Goal: Book appointment/travel/reservation

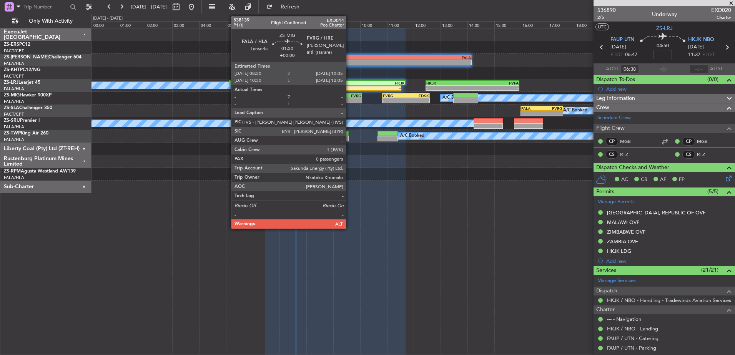
click at [731, 3] on span at bounding box center [731, 3] width 8 height 7
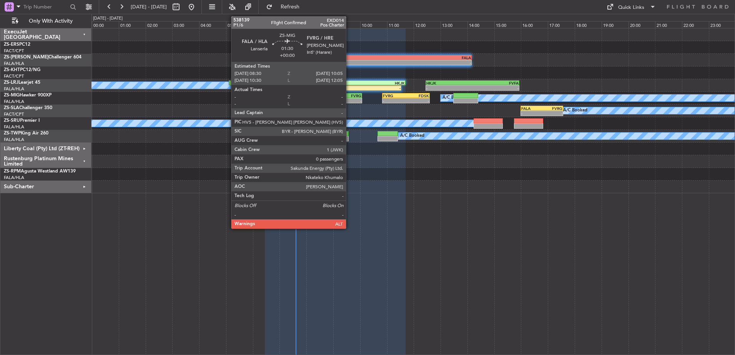
type input "0"
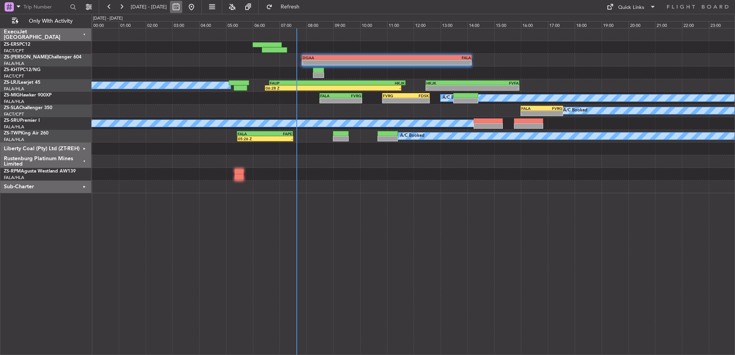
click at [182, 8] on button at bounding box center [176, 7] width 12 height 12
select select "10"
select select "2025"
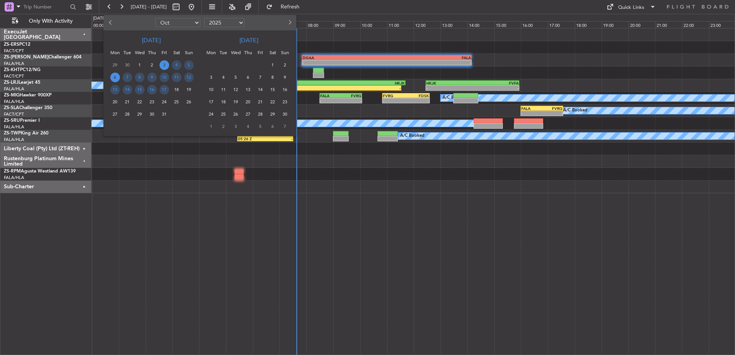
click at [116, 79] on span "6" at bounding box center [115, 78] width 10 height 10
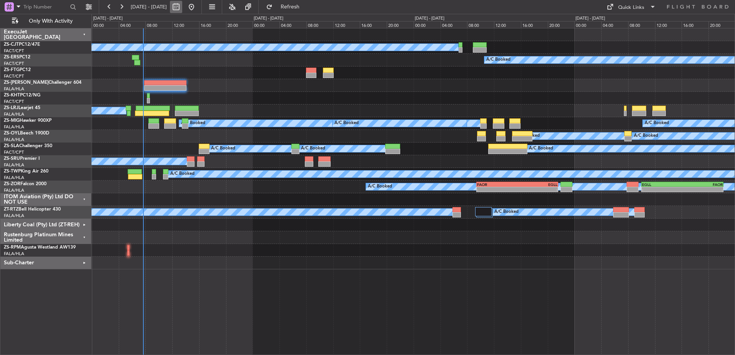
click at [182, 8] on button at bounding box center [176, 7] width 12 height 12
select select "10"
select select "2025"
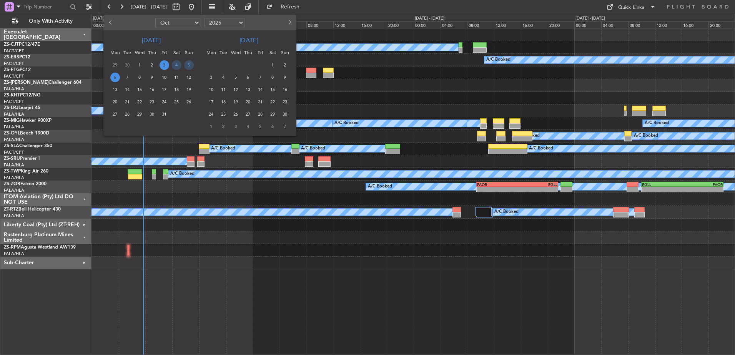
click at [115, 77] on span "6" at bounding box center [115, 78] width 10 height 10
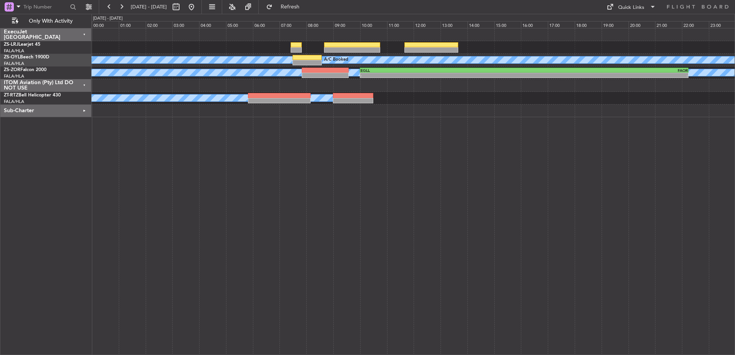
click at [86, 85] on div "ITOM Aviation (Pty) Ltd DO NOT USE" at bounding box center [45, 85] width 91 height 13
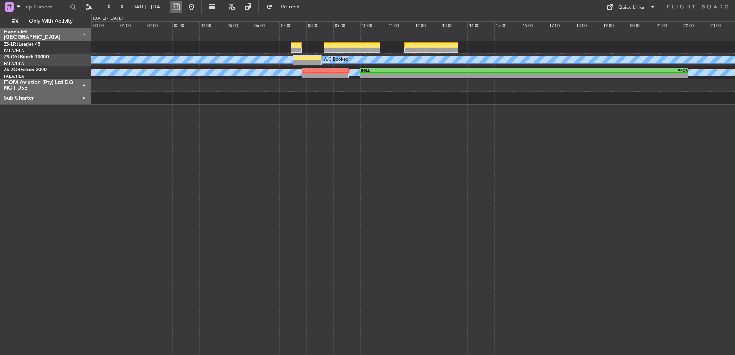
click at [182, 5] on button at bounding box center [176, 7] width 12 height 12
select select "10"
select select "2025"
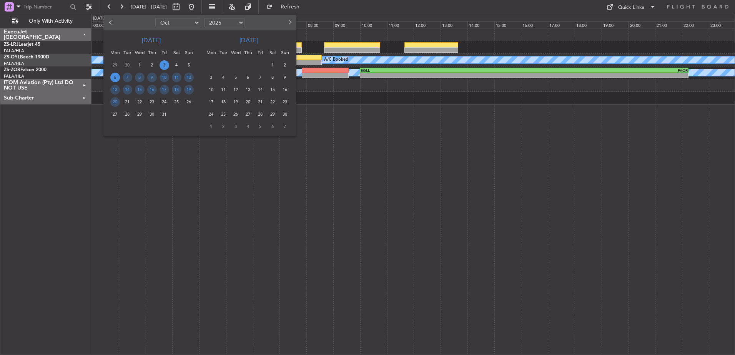
click at [165, 65] on span "3" at bounding box center [165, 65] width 10 height 10
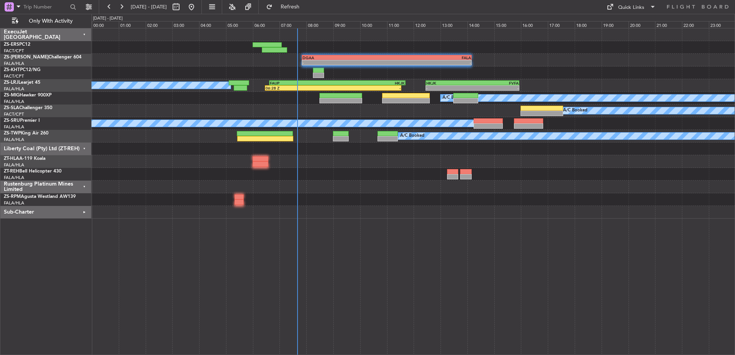
click at [85, 147] on div "Liberty Coal (Pty) Ltd (ZT-REH)" at bounding box center [45, 149] width 91 height 13
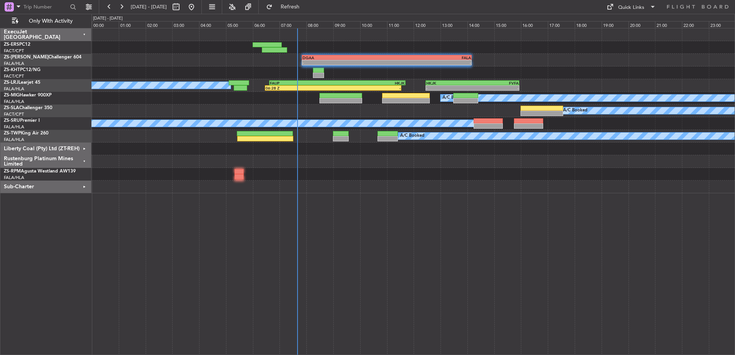
click at [85, 161] on div "Rustenburg Platinum Mines Limited" at bounding box center [45, 161] width 91 height 13
click at [84, 174] on div "Sub-Charter" at bounding box center [45, 174] width 91 height 13
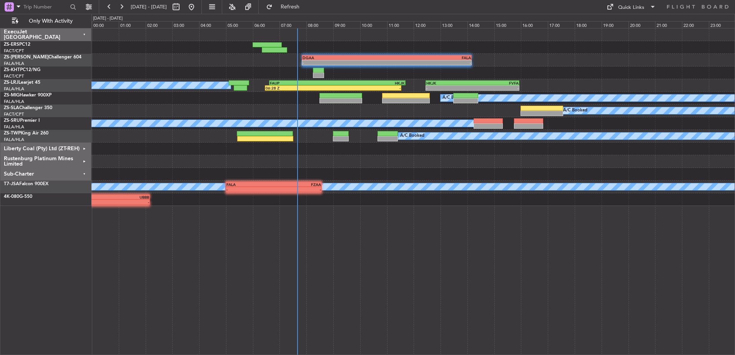
click at [84, 174] on div "Sub-Charter" at bounding box center [45, 174] width 91 height 13
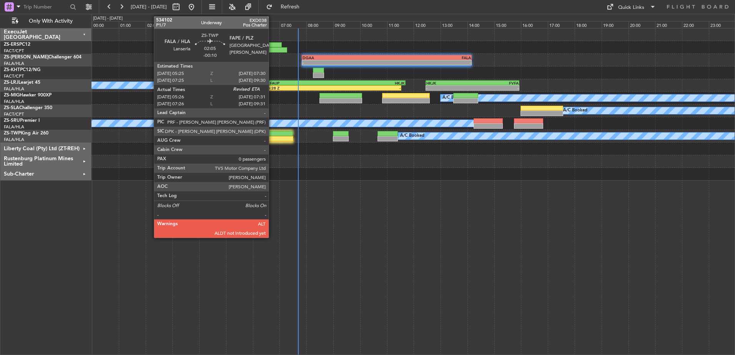
click at [272, 136] on div at bounding box center [265, 138] width 56 height 5
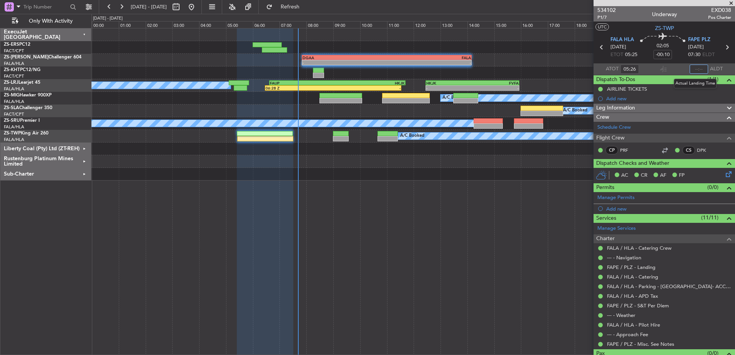
click at [697, 69] on input "text" at bounding box center [699, 69] width 18 height 9
type input "07:35"
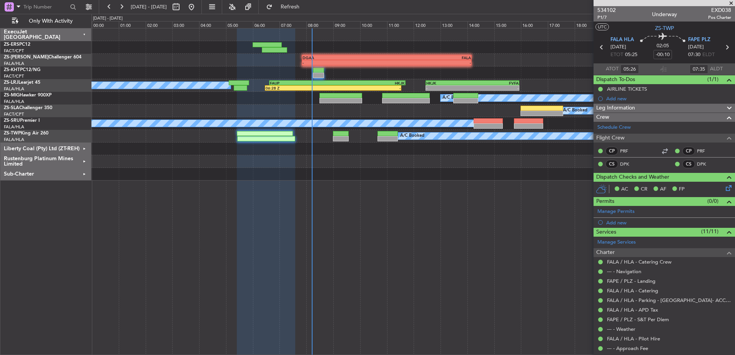
click at [731, 1] on span at bounding box center [731, 3] width 8 height 7
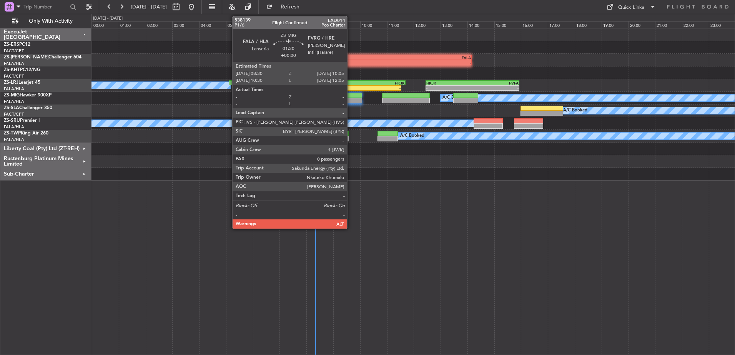
click at [351, 101] on div at bounding box center [340, 100] width 43 height 5
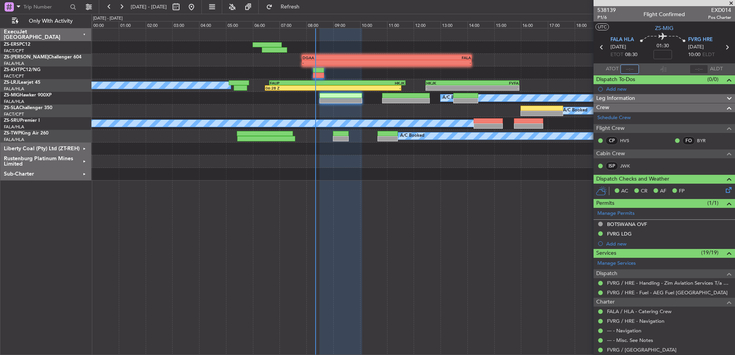
click at [631, 70] on input "text" at bounding box center [629, 69] width 18 height 9
click at [626, 68] on input "text" at bounding box center [629, 69] width 18 height 9
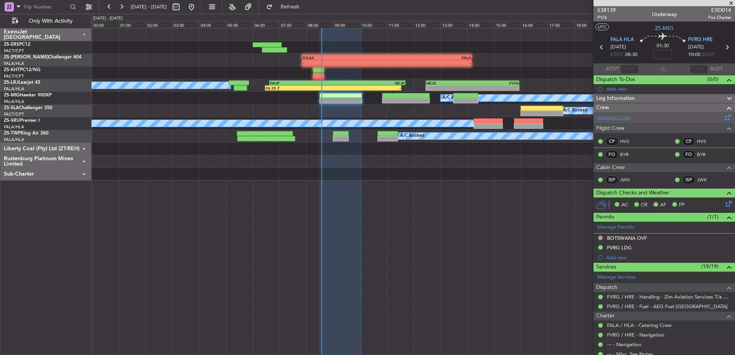
type input "08:27"
